Goal: Task Accomplishment & Management: Complete application form

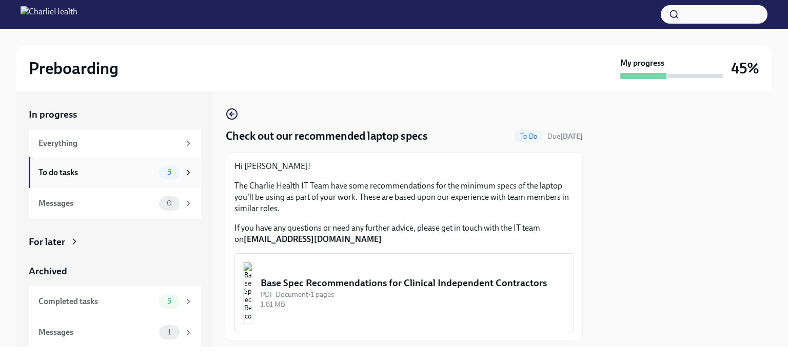
click at [115, 169] on div "To do tasks" at bounding box center [96, 172] width 116 height 11
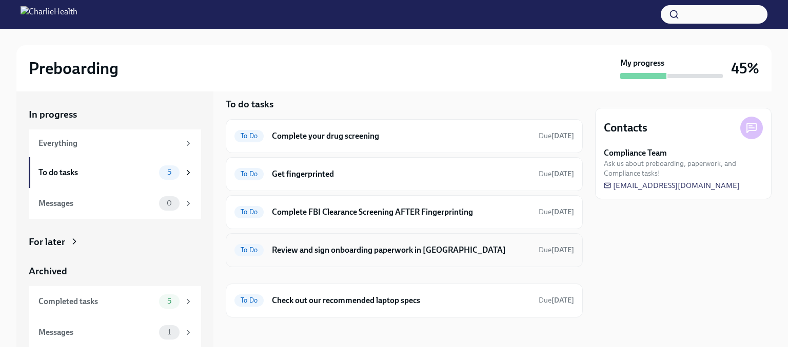
scroll to position [12, 0]
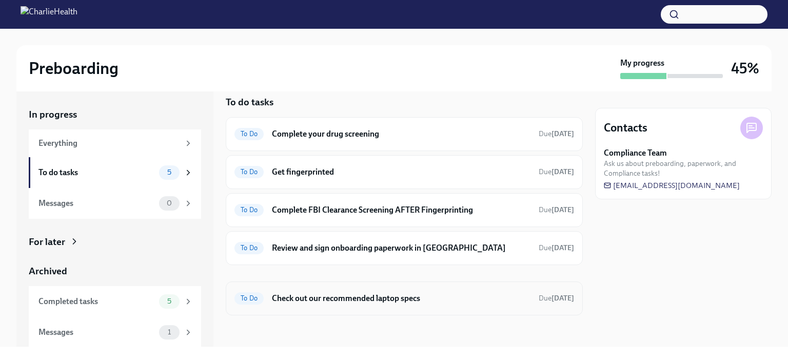
click at [354, 299] on h6 "Check out our recommended laptop specs" at bounding box center [401, 298] width 259 height 11
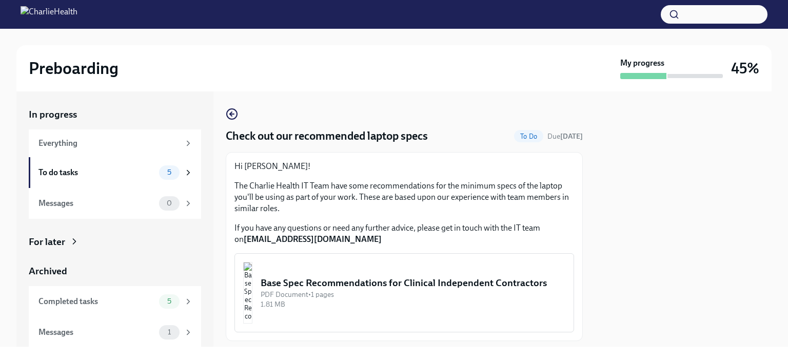
scroll to position [27, 0]
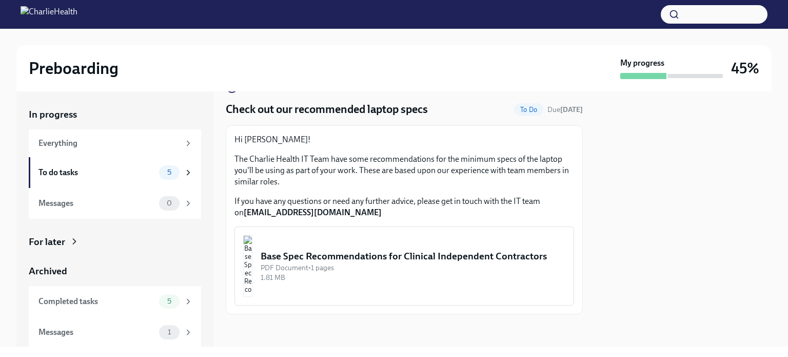
click at [335, 263] on div "Base Spec Recommendations for Clinical Independent Contractors" at bounding box center [413, 255] width 305 height 13
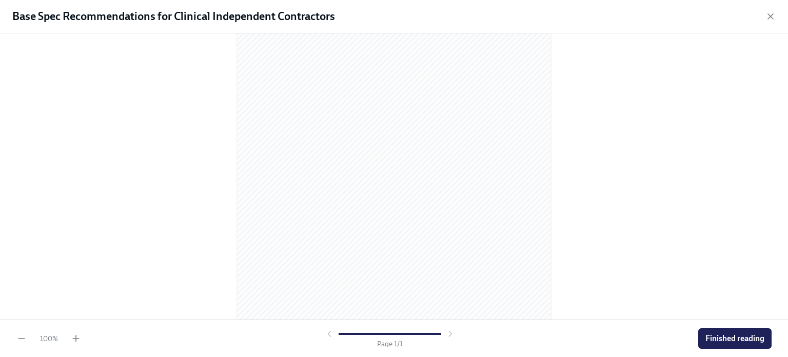
scroll to position [138, 0]
click at [738, 345] on button "Finished reading" at bounding box center [734, 338] width 73 height 21
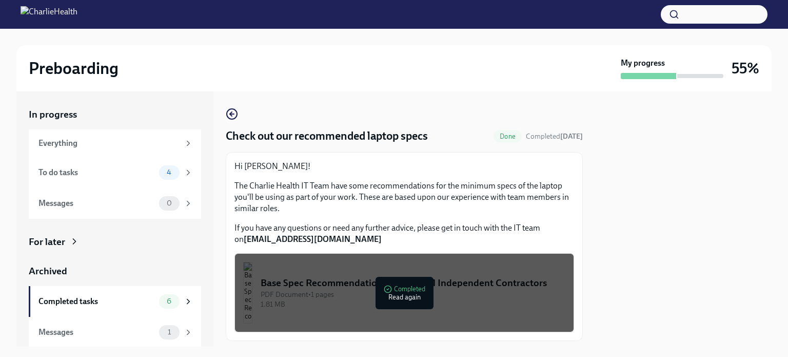
click at [398, 289] on div "Base Spec Recommendations for Clinical Independent Contractors" at bounding box center [413, 282] width 305 height 13
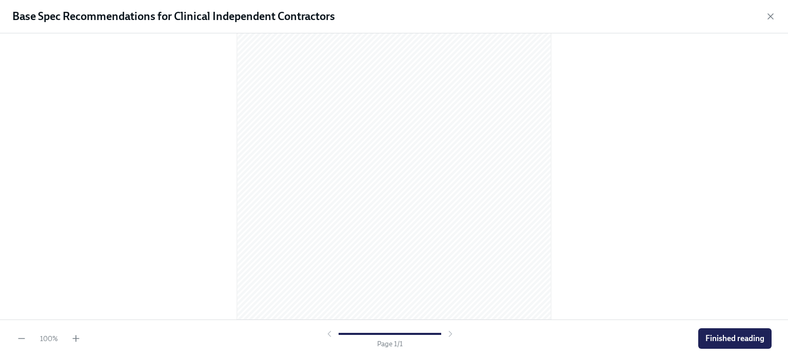
scroll to position [0, 0]
click at [737, 338] on span "Finished reading" at bounding box center [735, 338] width 59 height 10
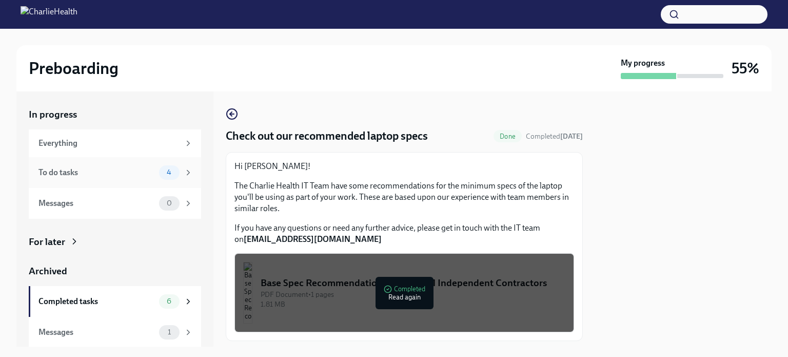
click at [146, 172] on div "To do tasks" at bounding box center [96, 172] width 116 height 11
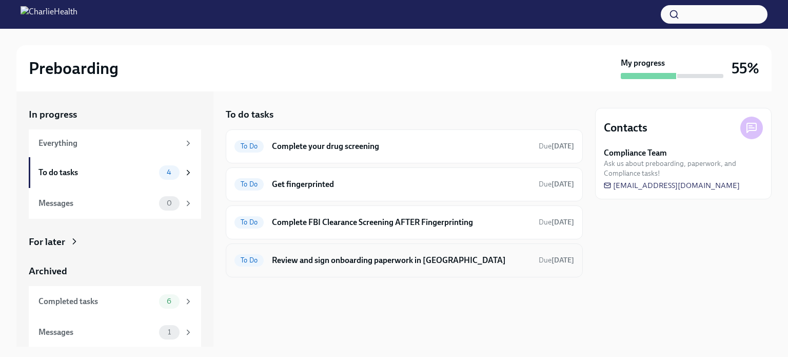
click at [441, 256] on h6 "Review and sign onboarding paperwork in [GEOGRAPHIC_DATA]" at bounding box center [401, 260] width 259 height 11
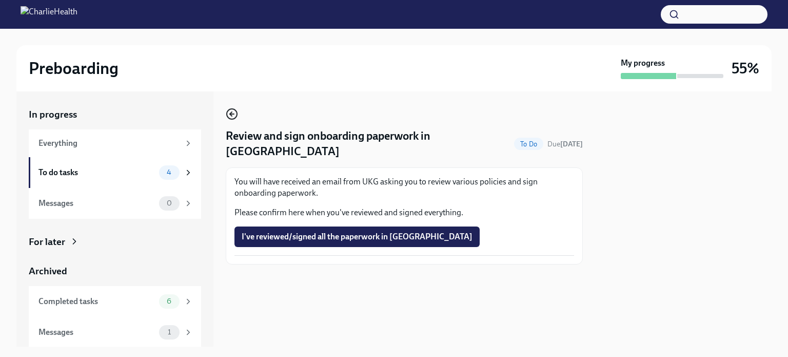
click at [232, 114] on icon "button" at bounding box center [232, 114] width 4 height 0
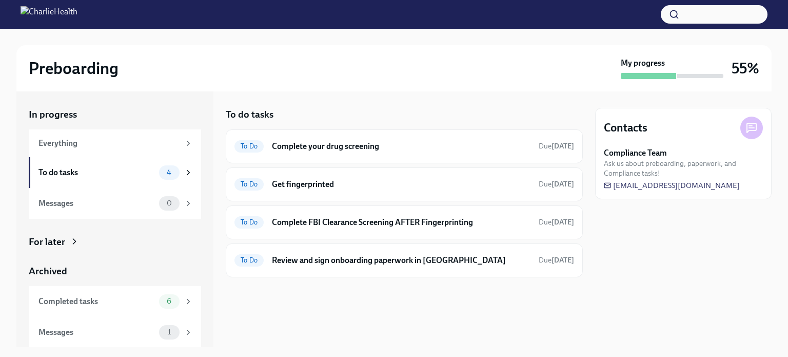
scroll to position [1, 0]
click at [161, 299] on span "6" at bounding box center [169, 301] width 17 height 8
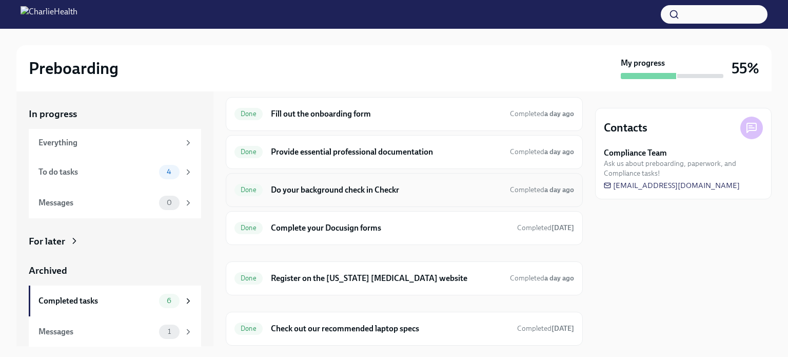
scroll to position [62, 0]
